Goal: Information Seeking & Learning: Learn about a topic

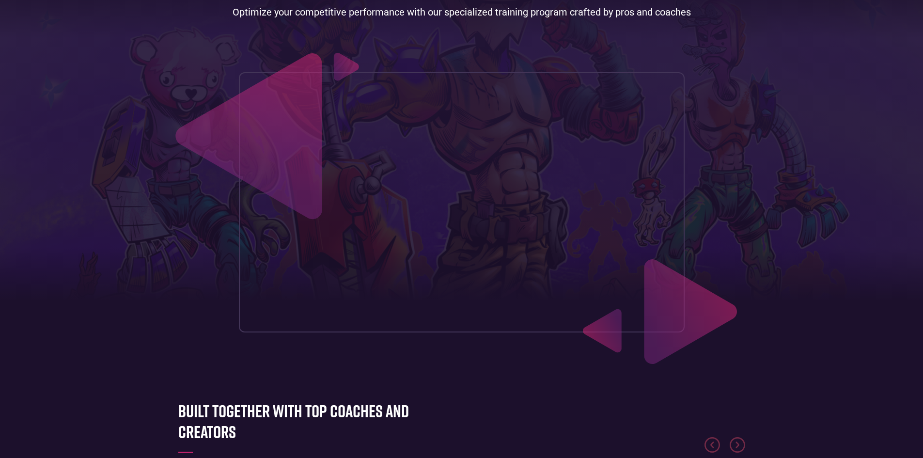
scroll to position [104, 0]
click at [113, 235] on header "Our approach FNCS Guide Creators Zone #1 FORTNITE TRAINING PLATFORM Optimize yo…" at bounding box center [461, 133] width 923 height 475
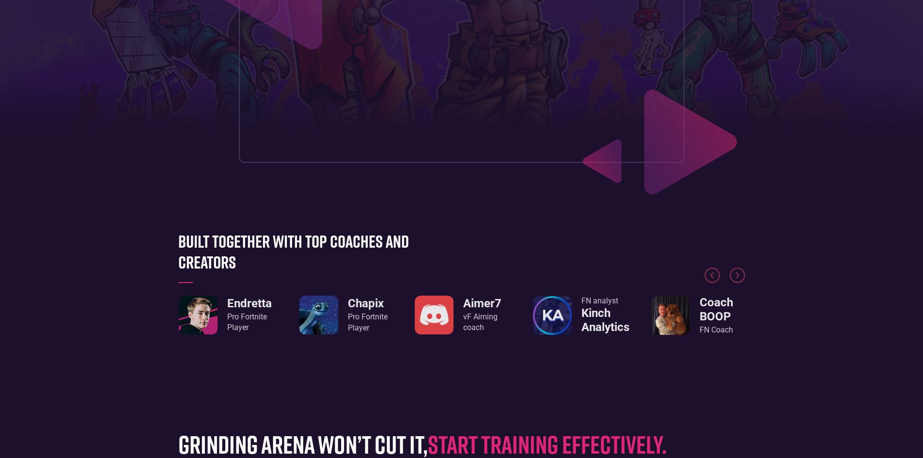
drag, startPoint x: 100, startPoint y: 240, endPoint x: 99, endPoint y: 246, distance: 5.4
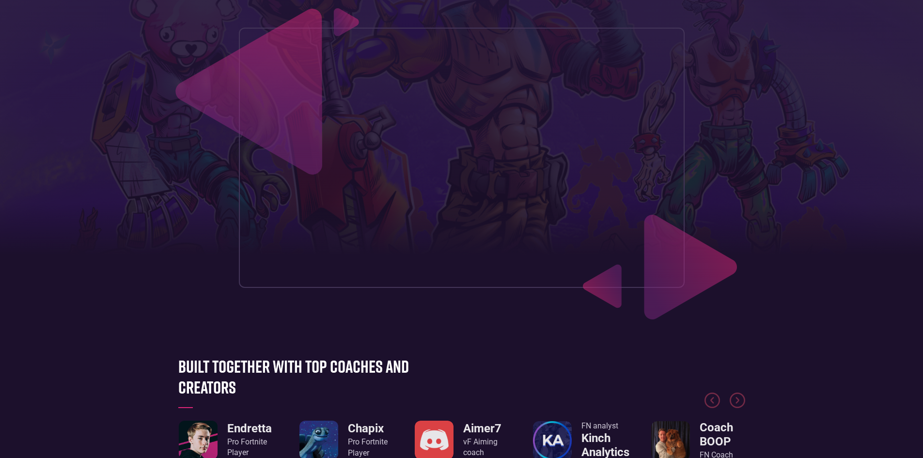
scroll to position [0, 0]
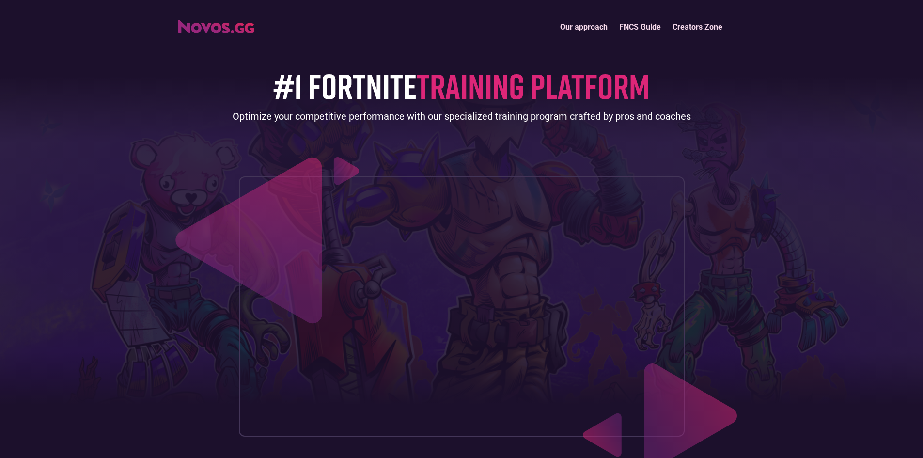
drag, startPoint x: 121, startPoint y: 223, endPoint x: 146, endPoint y: 121, distance: 105.0
click at [641, 25] on link "FNCS Guide" at bounding box center [640, 26] width 53 height 21
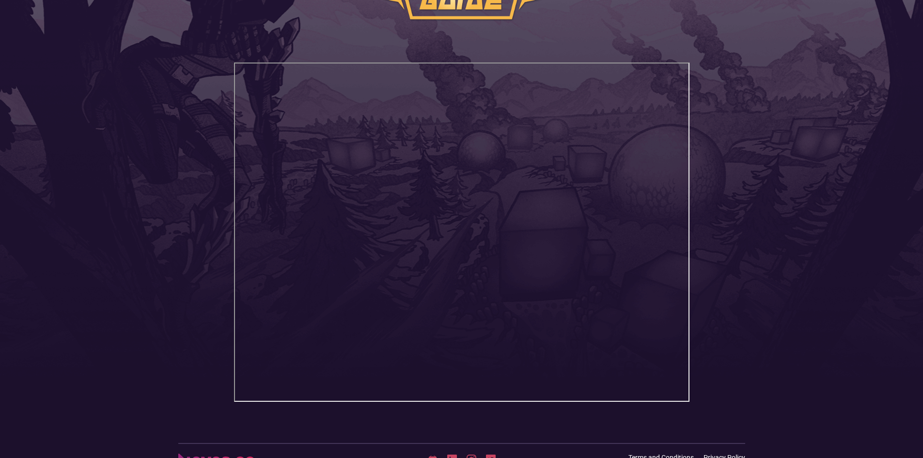
scroll to position [198, 0]
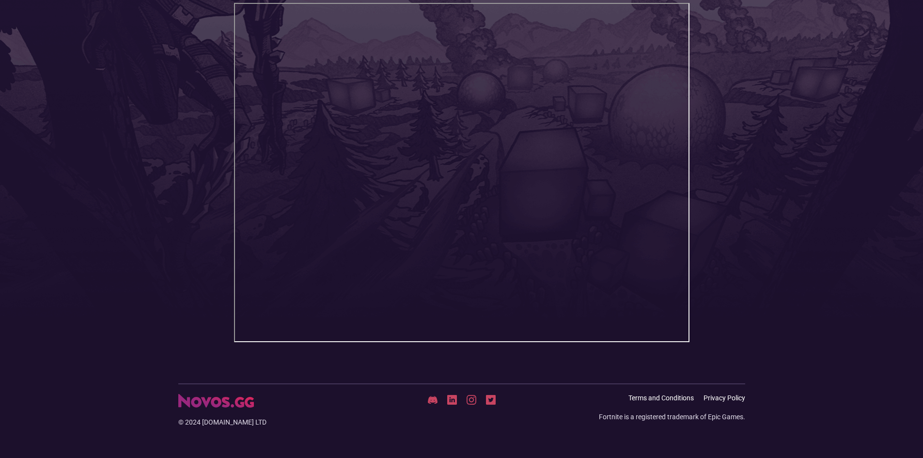
drag, startPoint x: 583, startPoint y: 105, endPoint x: 581, endPoint y: 147, distance: 42.7
